Goal: Task Accomplishment & Management: Manage account settings

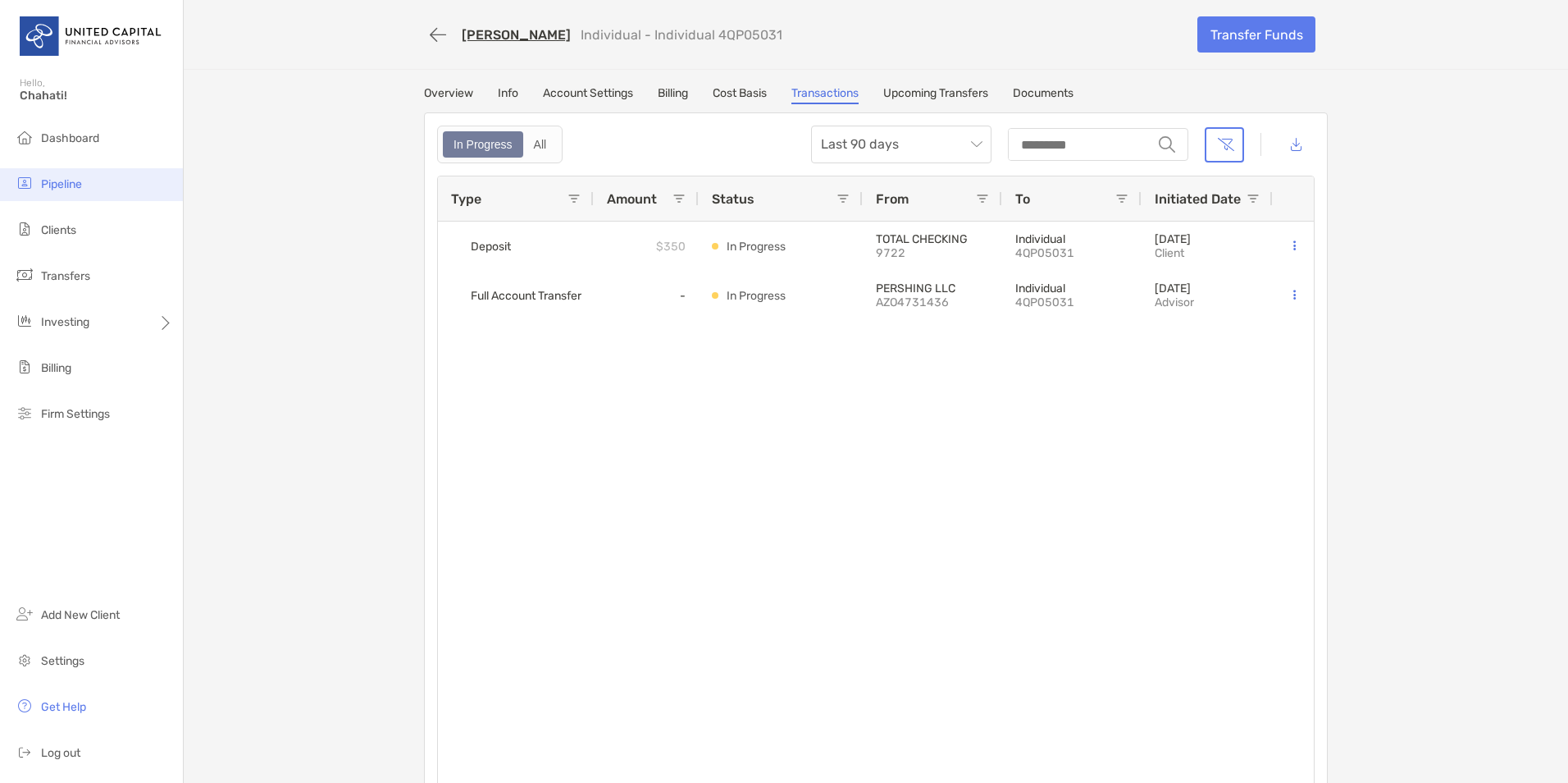
click at [89, 175] on li "Pipeline" at bounding box center [92, 184] width 183 height 32
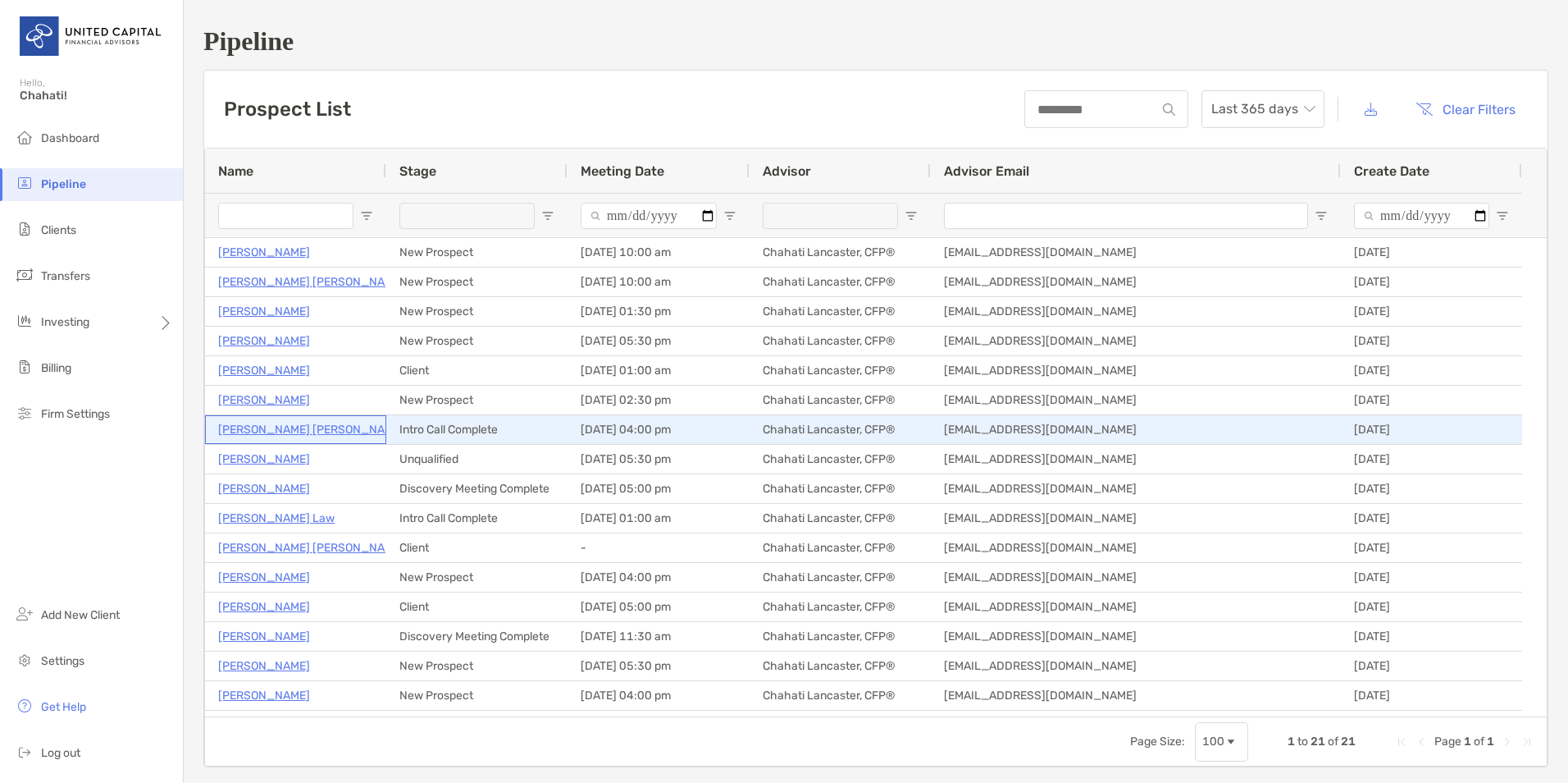
click at [295, 426] on p "[PERSON_NAME] [PERSON_NAME]" at bounding box center [311, 429] width 186 height 20
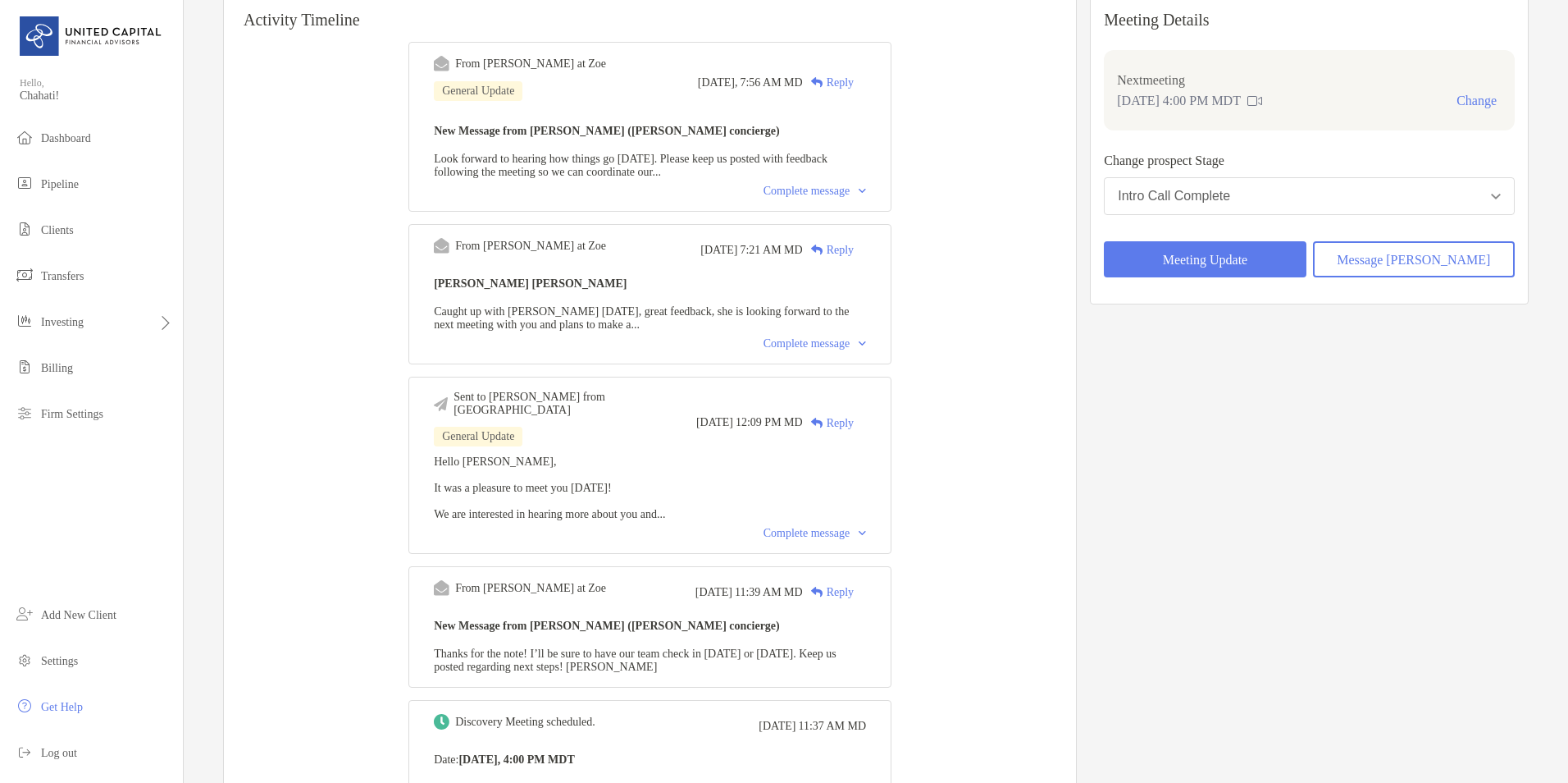
scroll to position [195, 0]
click at [834, 533] on div "Complete message" at bounding box center [814, 533] width 102 height 13
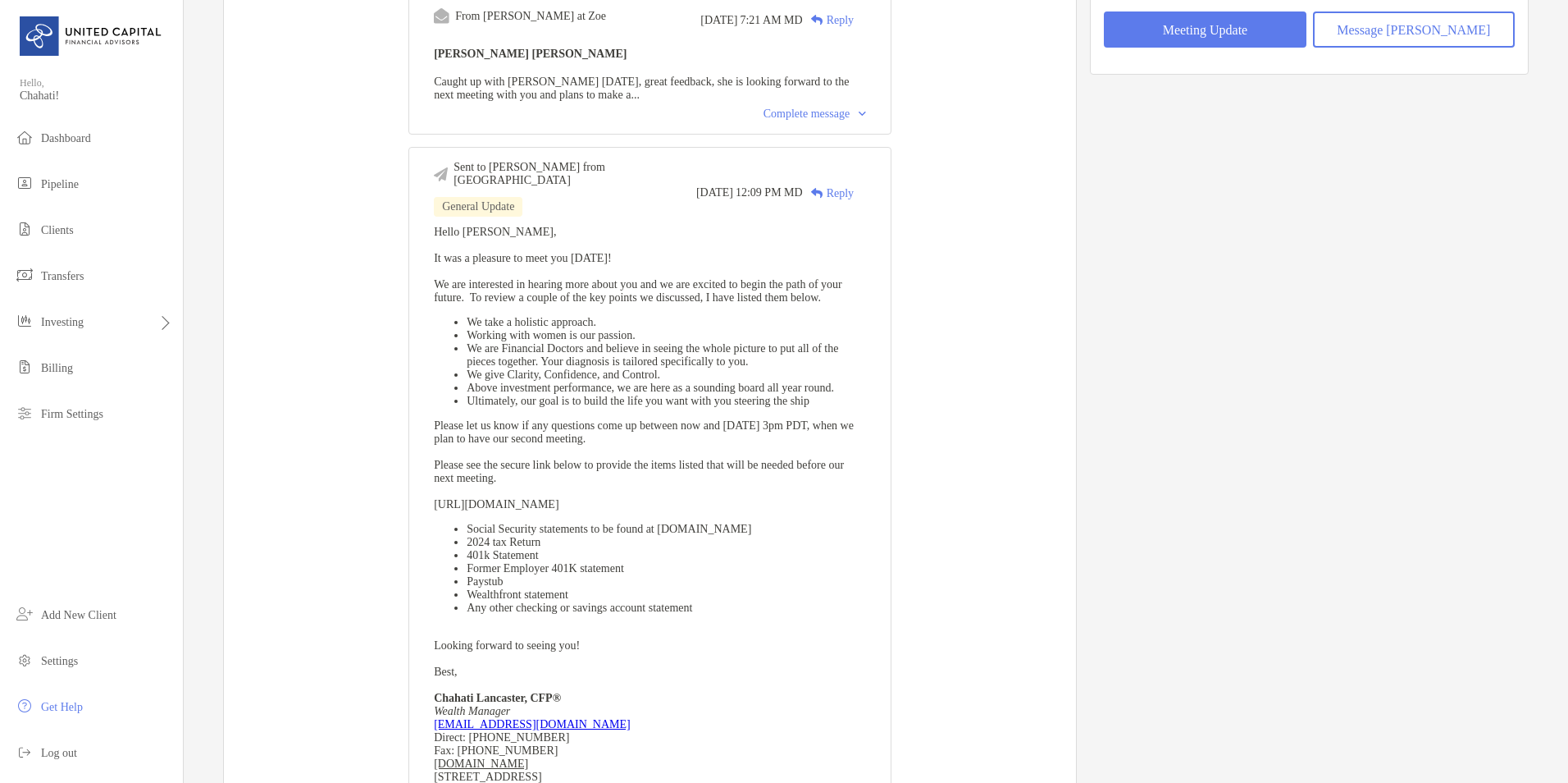
scroll to position [425, 0]
drag, startPoint x: 576, startPoint y: 588, endPoint x: 471, endPoint y: 569, distance: 106.7
click at [471, 569] on ul "Social Security statements to be found at ssa.gov 2024 tax Return 401k Statemen…" at bounding box center [650, 567] width 432 height 92
copy ul "Social Security statements to be found at ssa.gov 2024 tax Return"
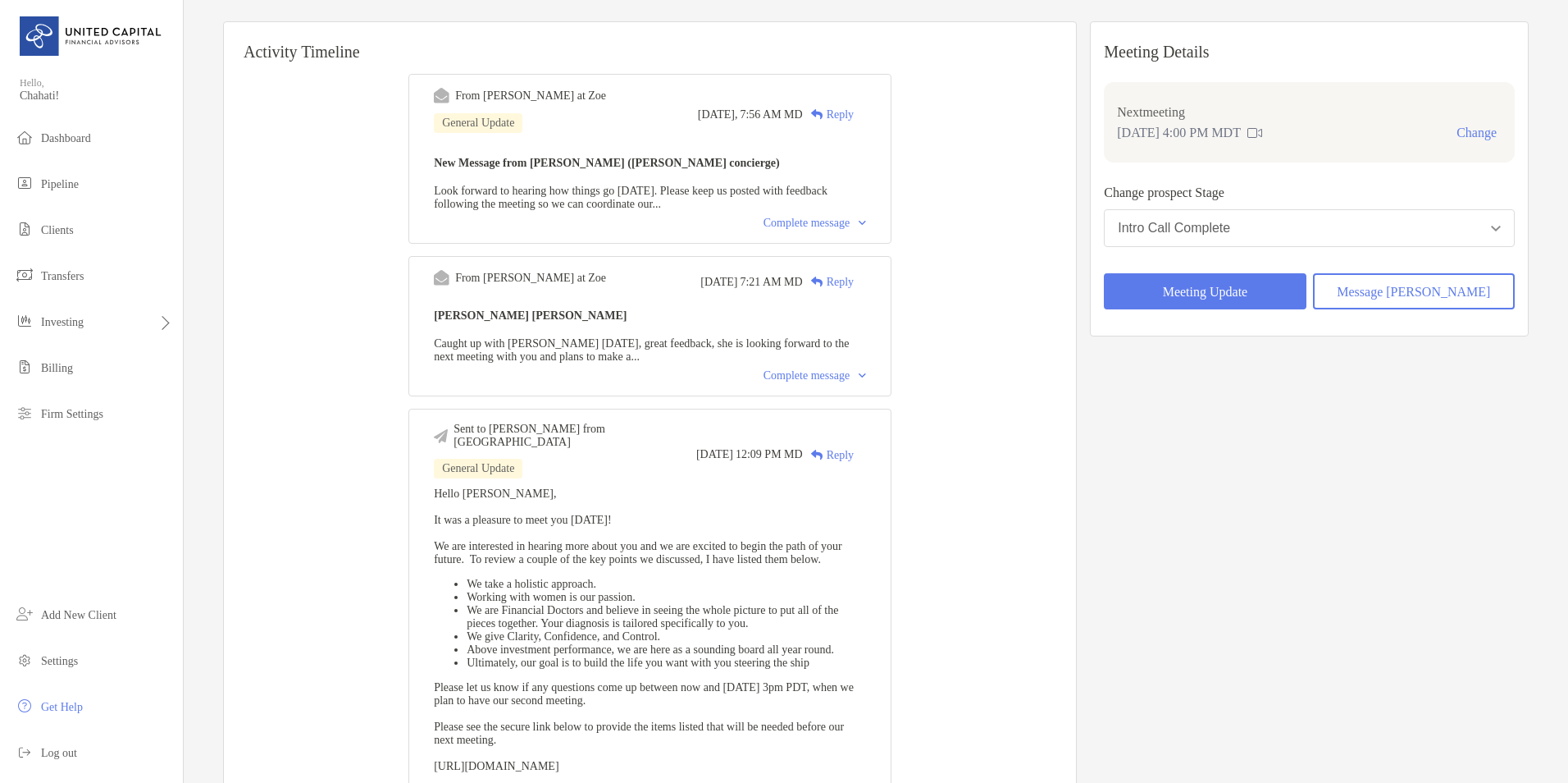
scroll to position [0, 0]
